Goal: Task Accomplishment & Management: Manage account settings

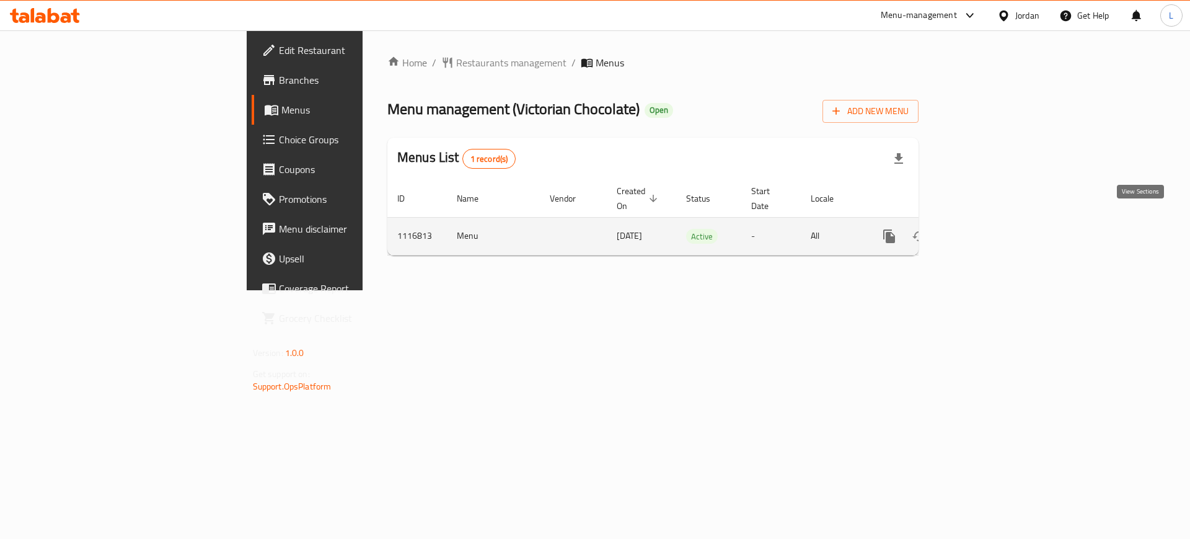
click at [986, 229] on icon "enhanced table" at bounding box center [979, 236] width 15 height 15
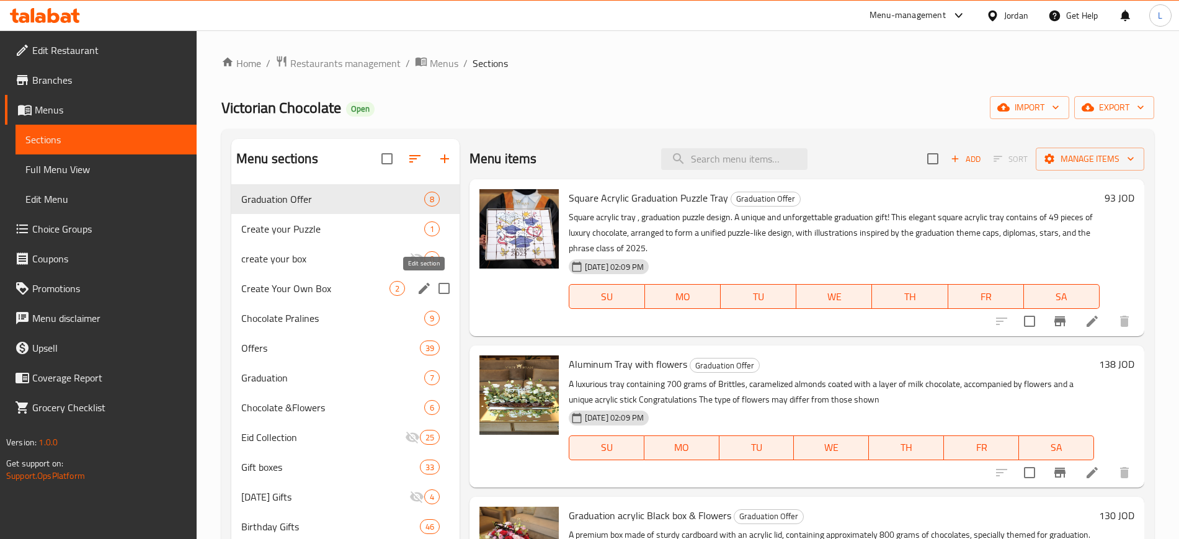
click at [423, 286] on icon "edit" at bounding box center [424, 288] width 11 height 11
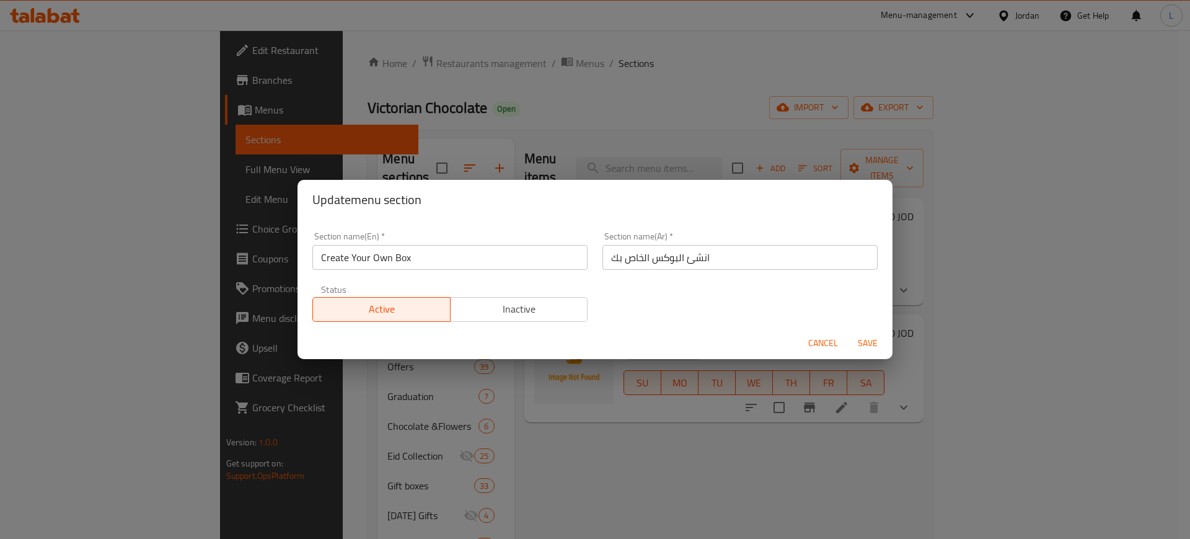
click at [499, 314] on span "Inactive" at bounding box center [520, 309] width 128 height 18
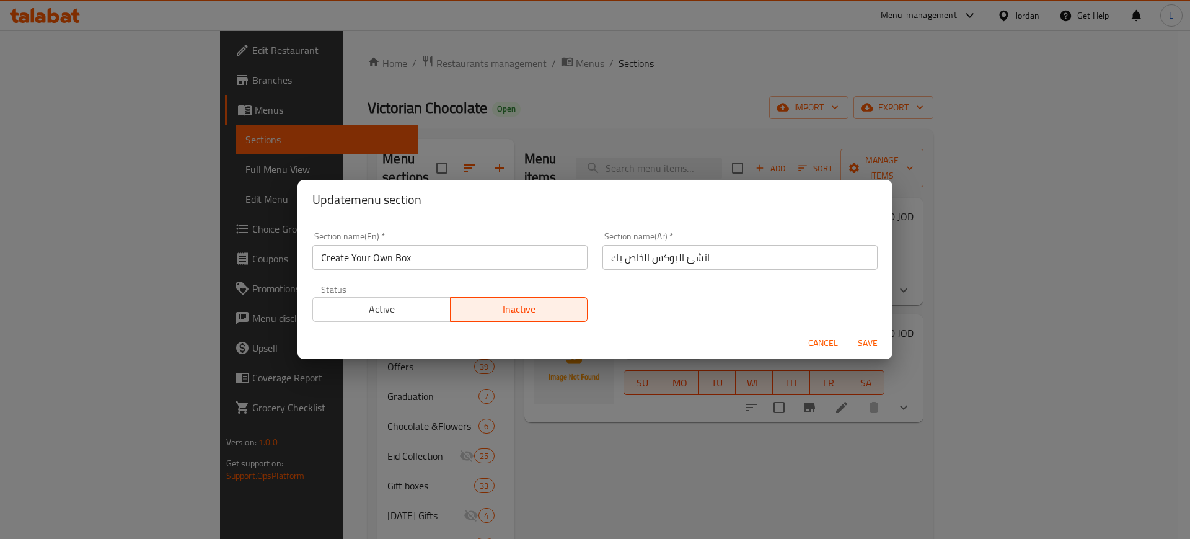
click at [875, 345] on span "Save" at bounding box center [868, 343] width 30 height 16
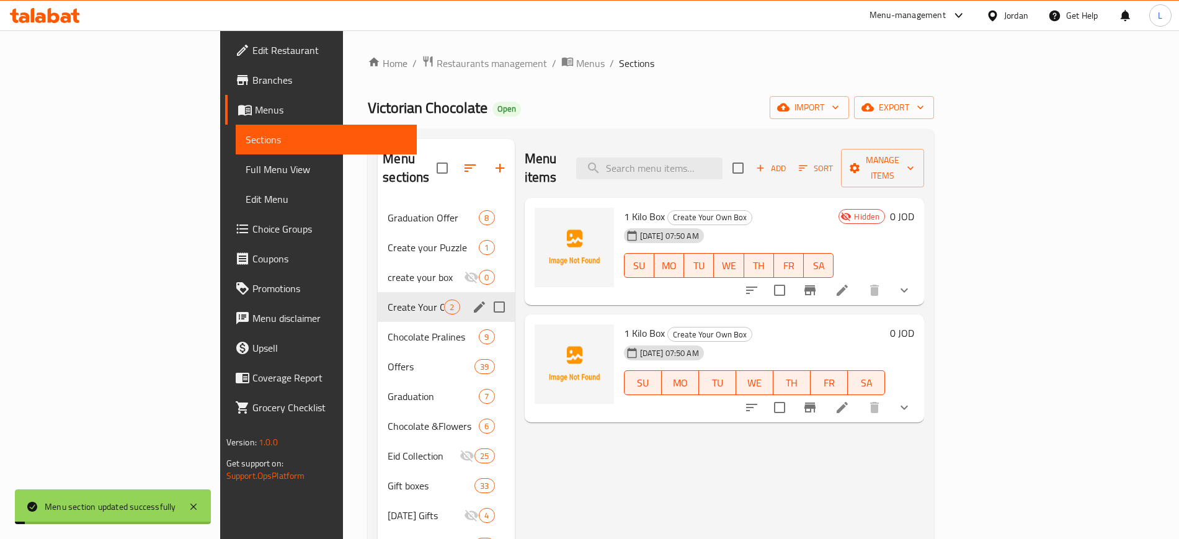
drag, startPoint x: 776, startPoint y: 505, endPoint x: 775, endPoint y: 499, distance: 6.3
click at [776, 505] on div "Menu items Add Sort Manage items 1 Kilo Box Create Your Own Box [DATE] 07:50 AM…" at bounding box center [720, 426] width 410 height 575
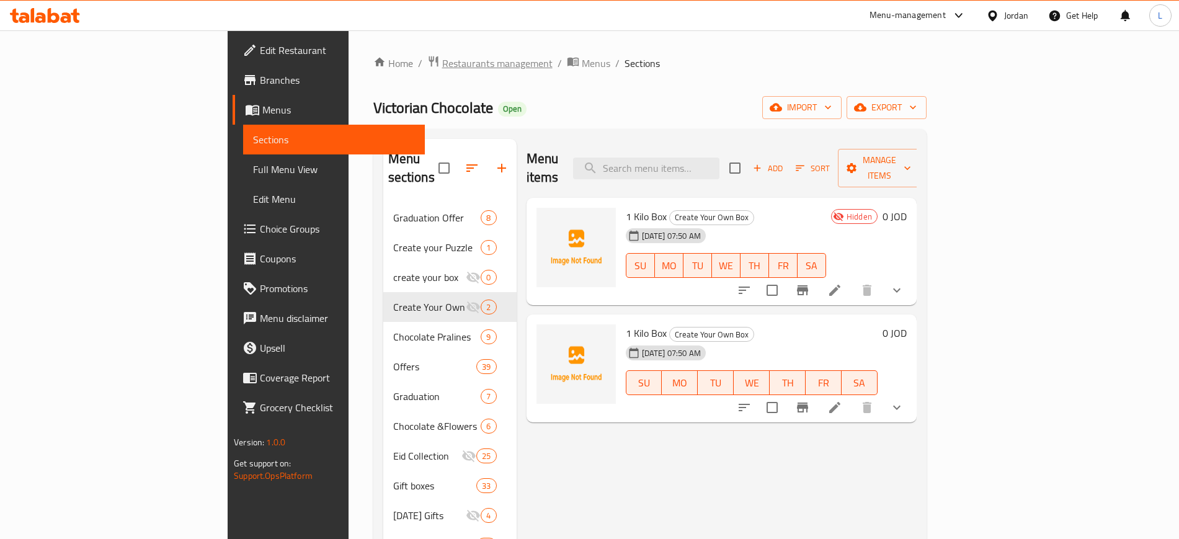
click at [442, 67] on span "Restaurants management" at bounding box center [497, 63] width 110 height 15
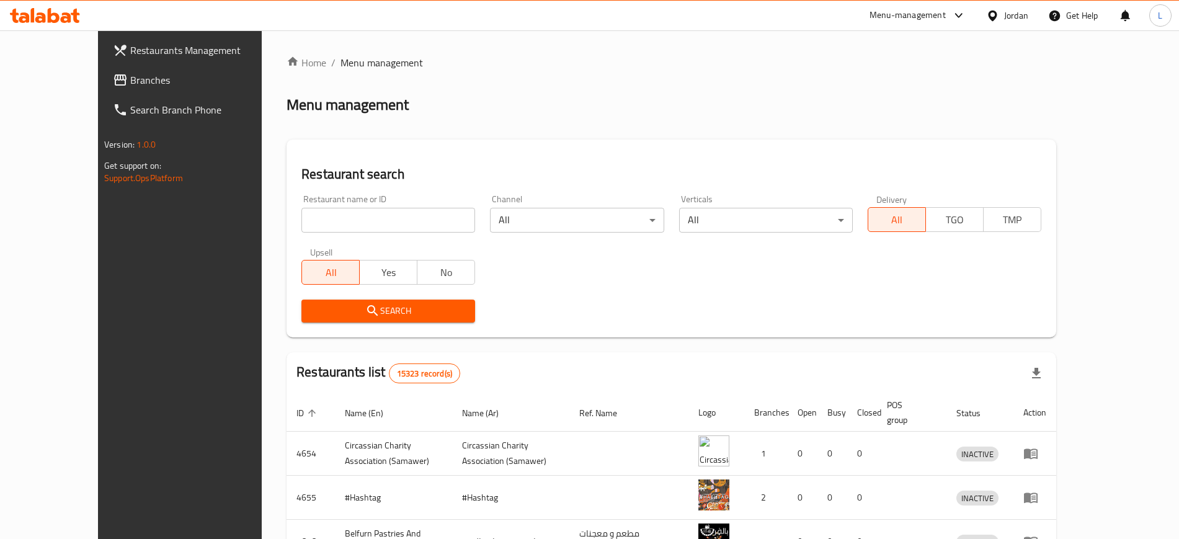
click at [372, 224] on input "search" at bounding box center [388, 220] width 174 height 25
type input "ة"
type input "maybe"
click at [363, 317] on span "Search" at bounding box center [388, 311] width 154 height 16
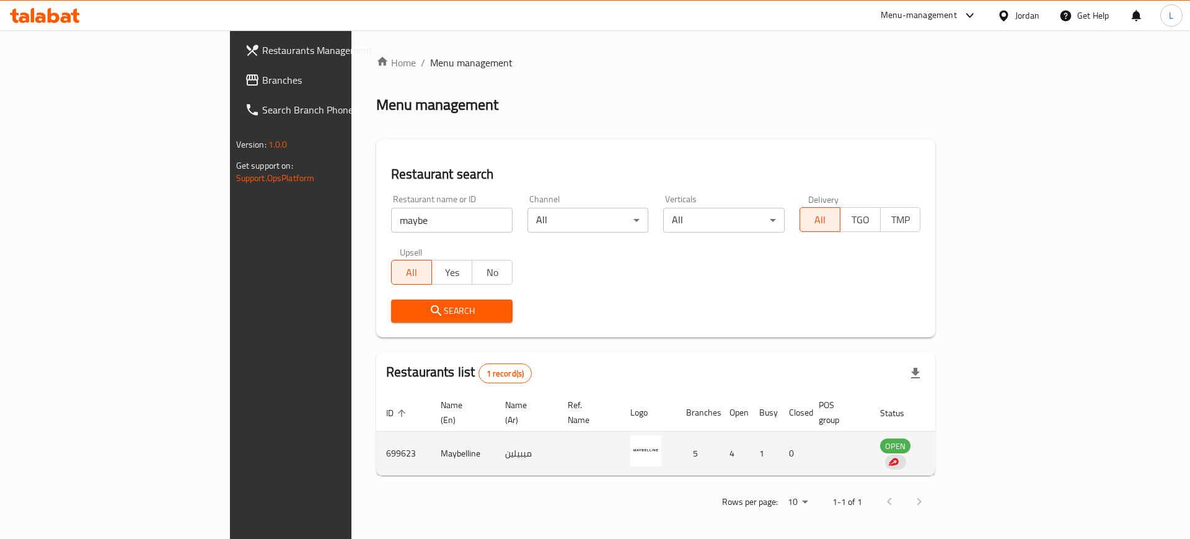
click at [376, 437] on td "699623" at bounding box center [403, 454] width 55 height 44
copy td "699623"
